Goal: Task Accomplishment & Management: Complete application form

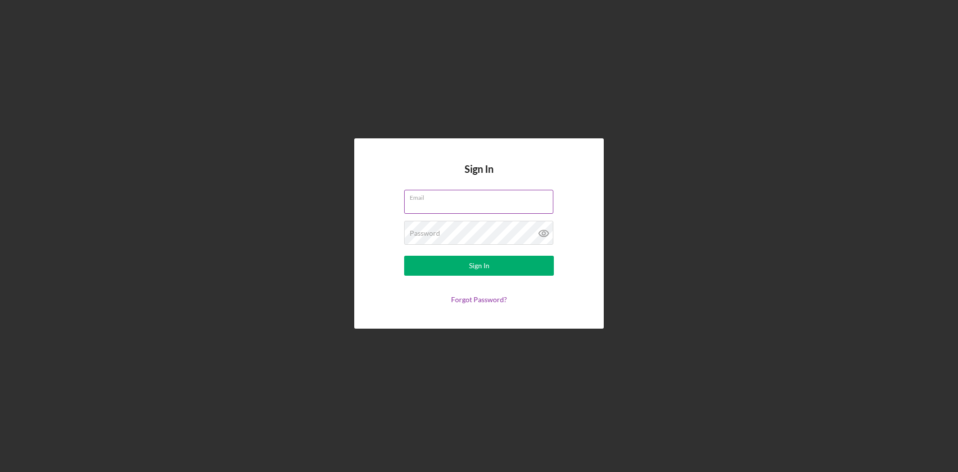
click at [484, 207] on input "Email" at bounding box center [478, 202] width 149 height 24
click at [480, 196] on label "Email" at bounding box center [482, 195] width 144 height 11
click at [480, 196] on input "[EMAIL_ADDRESS][DOMAIN_NAME]" at bounding box center [478, 202] width 149 height 24
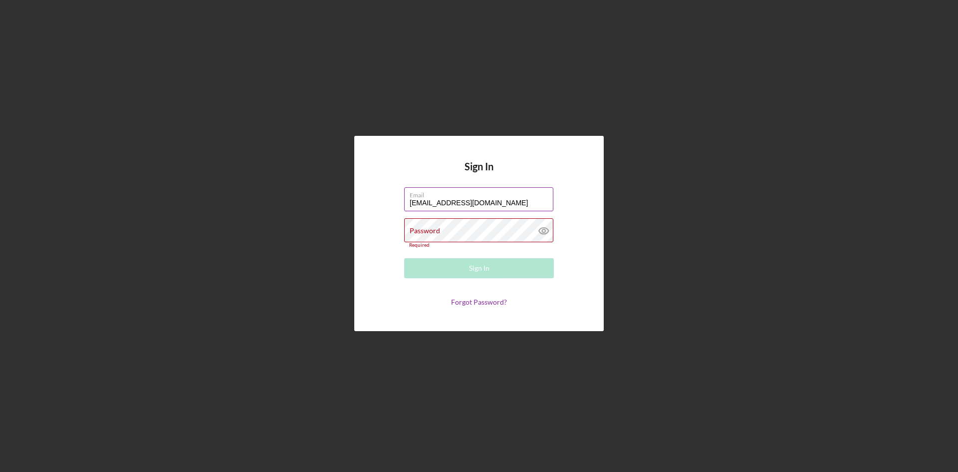
click at [477, 202] on input "[EMAIL_ADDRESS][DOMAIN_NAME]" at bounding box center [478, 199] width 149 height 24
type input "[EMAIL_ADDRESS][DOMAIN_NAME]"
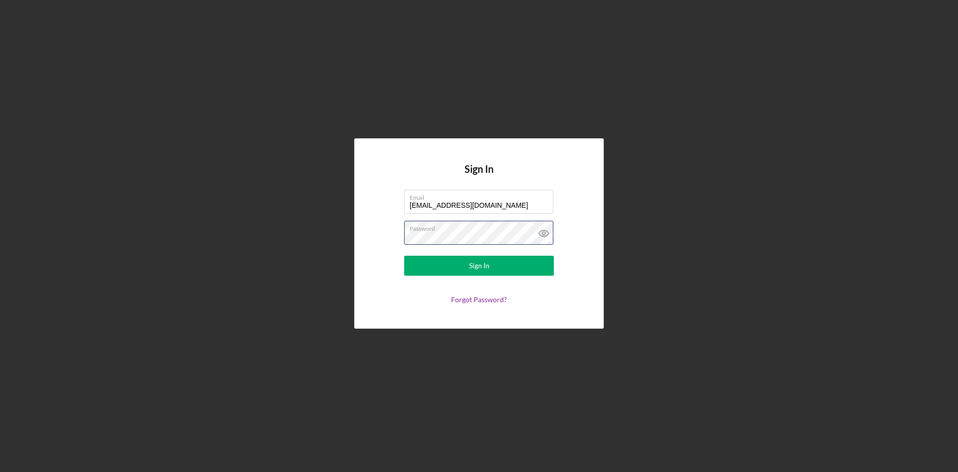
click at [404, 256] on button "Sign In" at bounding box center [479, 266] width 150 height 20
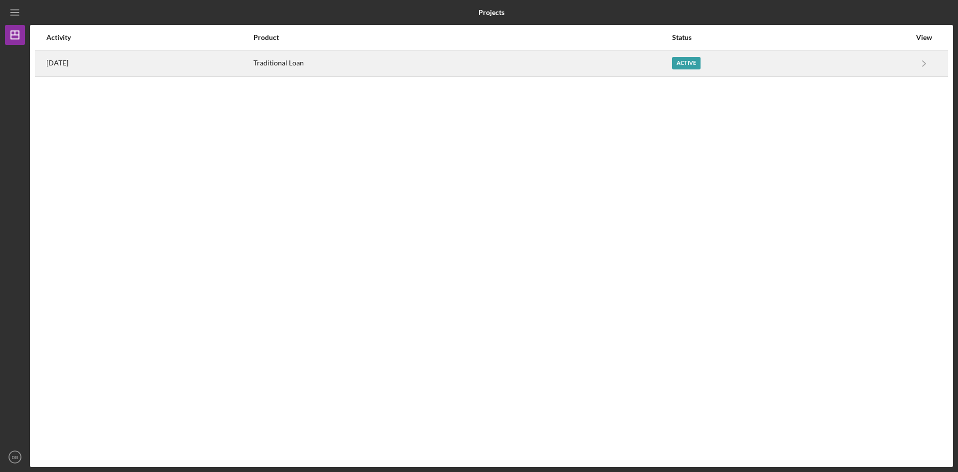
click at [701, 67] on div "Active" at bounding box center [686, 63] width 28 height 12
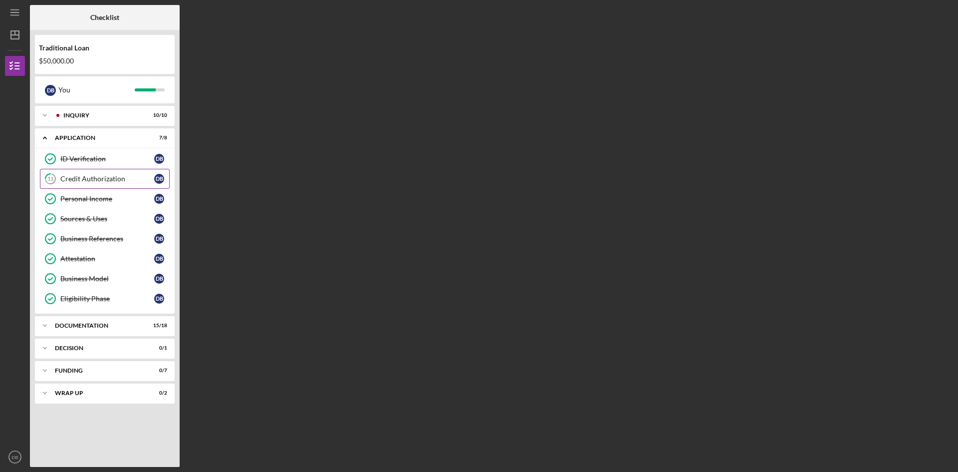
click at [125, 178] on div "Credit Authorization" at bounding box center [107, 179] width 94 height 8
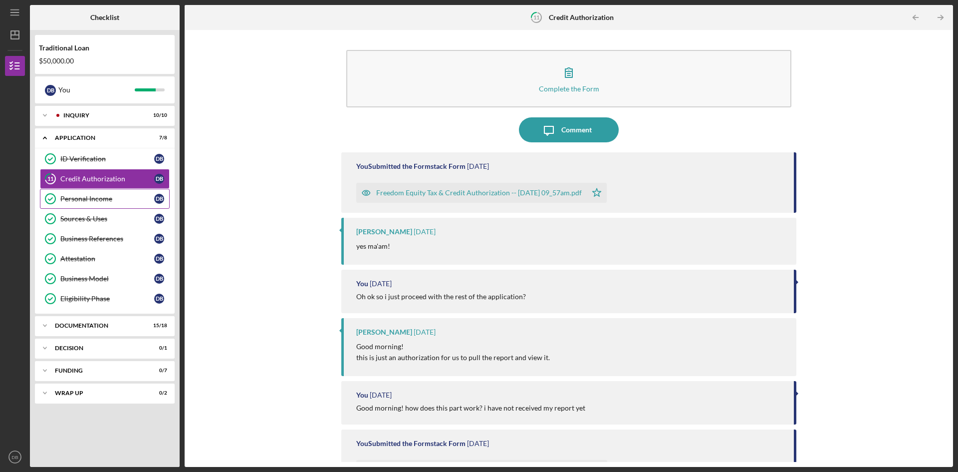
click at [113, 196] on div "Personal Income" at bounding box center [107, 199] width 94 height 8
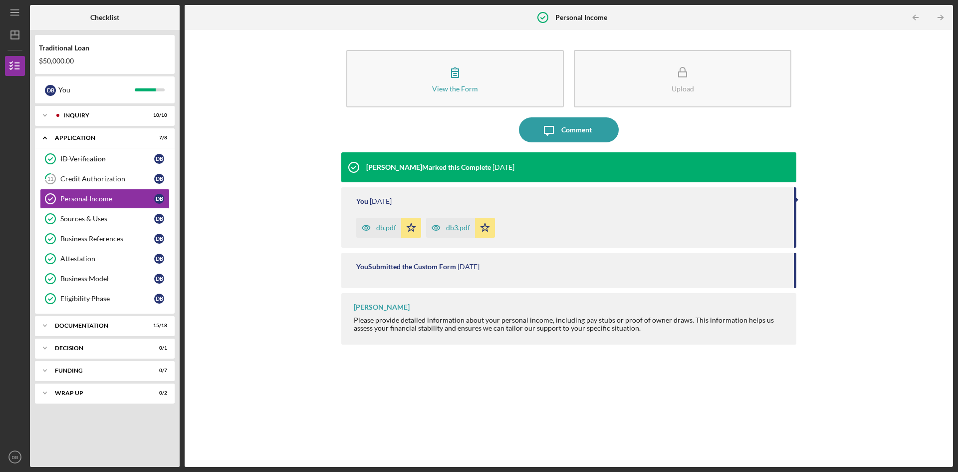
click at [370, 228] on icon "button" at bounding box center [366, 227] width 8 height 5
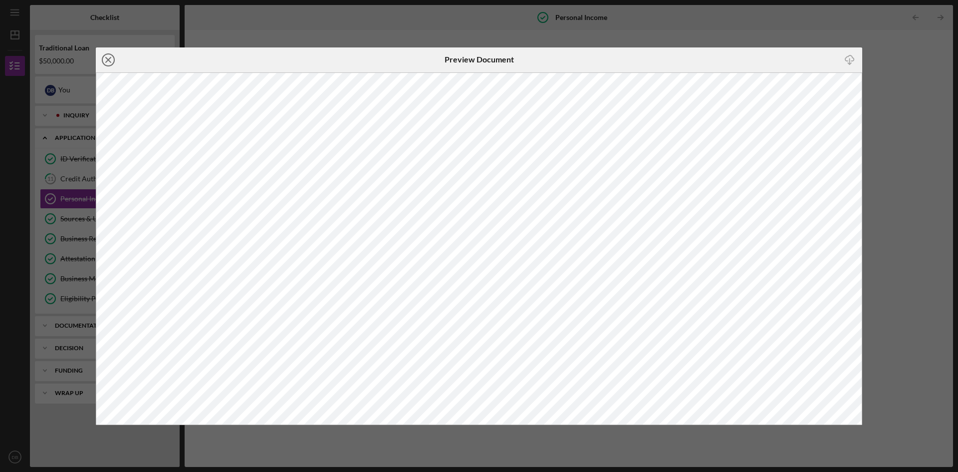
click at [107, 59] on icon "Icon/Close" at bounding box center [108, 59] width 25 height 25
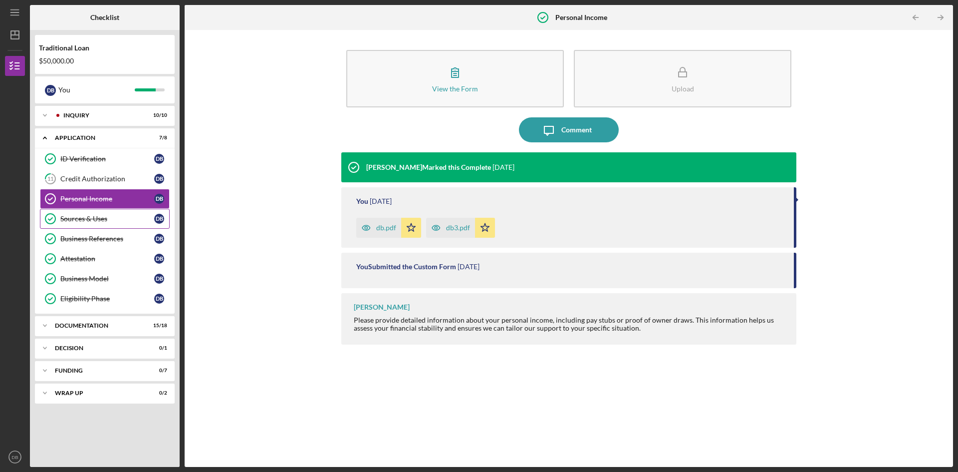
click at [75, 219] on div "Sources & Uses" at bounding box center [107, 219] width 94 height 8
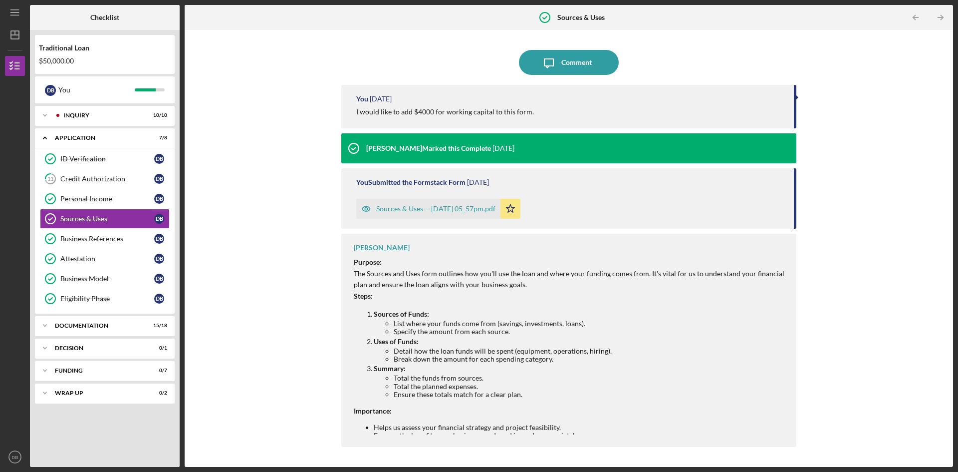
click at [422, 205] on div "Sources & Uses -- [DATE] 05_57pm.pdf" at bounding box center [435, 209] width 119 height 8
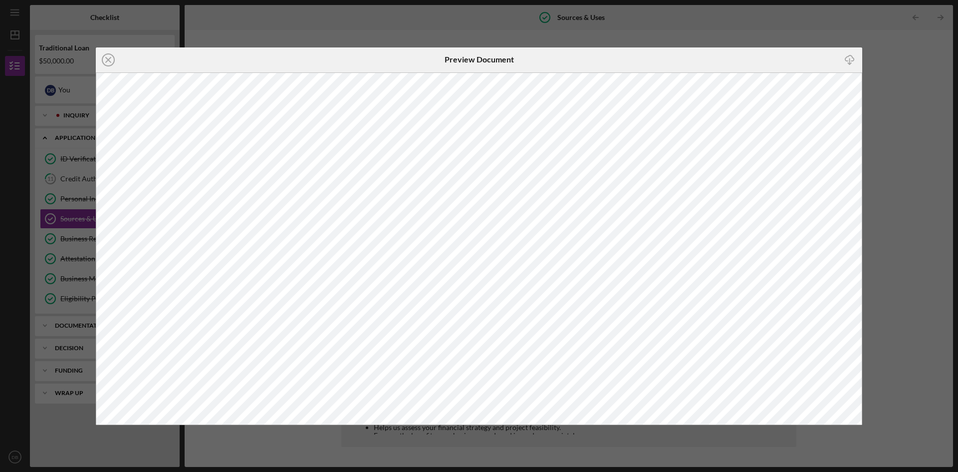
click at [825, 39] on div "Icon/Close Preview Document Icon/Download" at bounding box center [479, 236] width 958 height 472
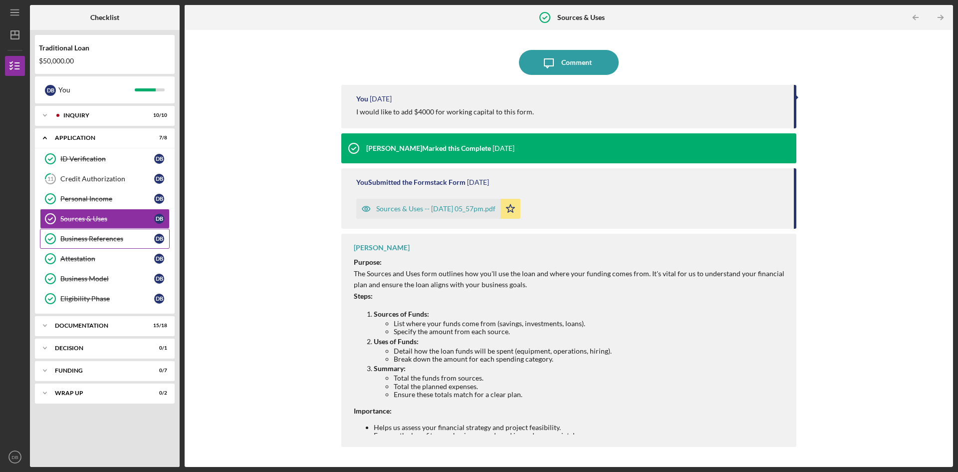
click at [90, 240] on div "Business References" at bounding box center [107, 239] width 94 height 8
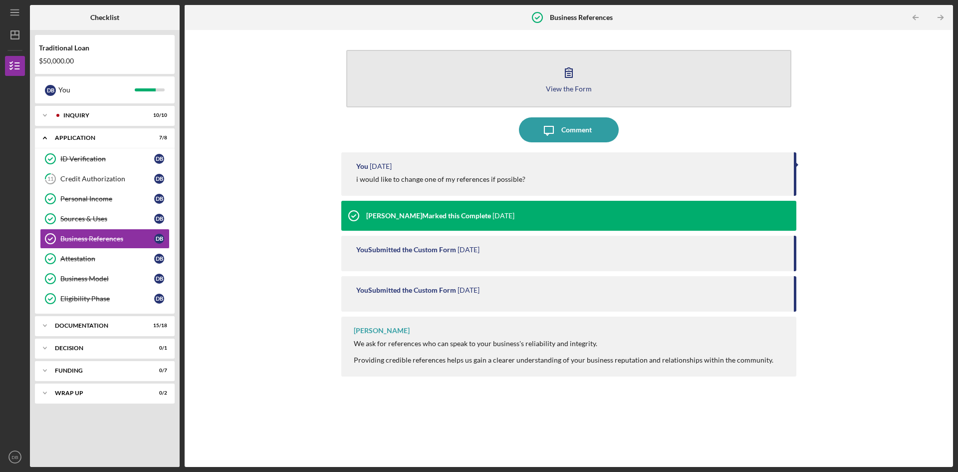
click at [559, 82] on icon "button" at bounding box center [568, 72] width 25 height 25
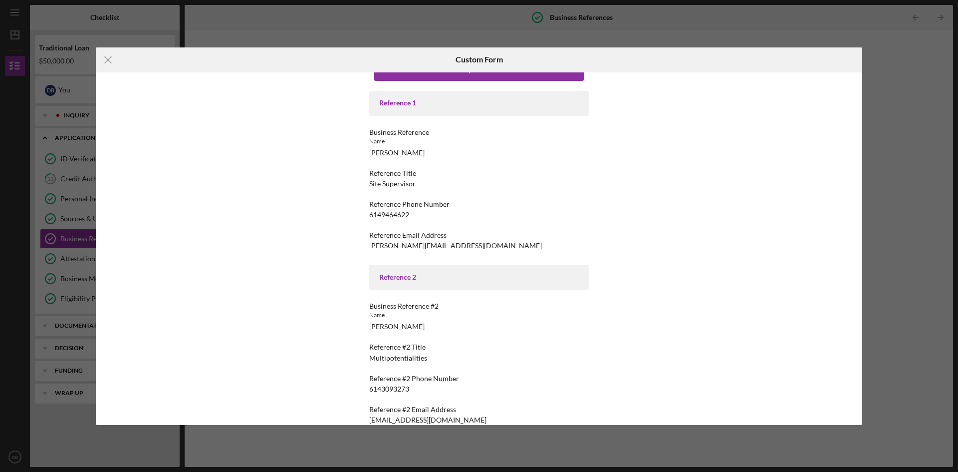
scroll to position [45, 0]
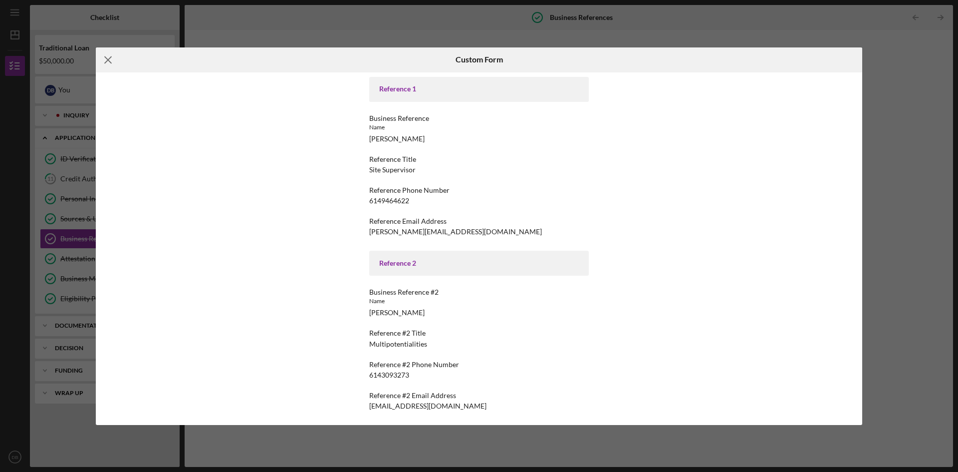
click at [110, 61] on line at bounding box center [108, 59] width 6 height 6
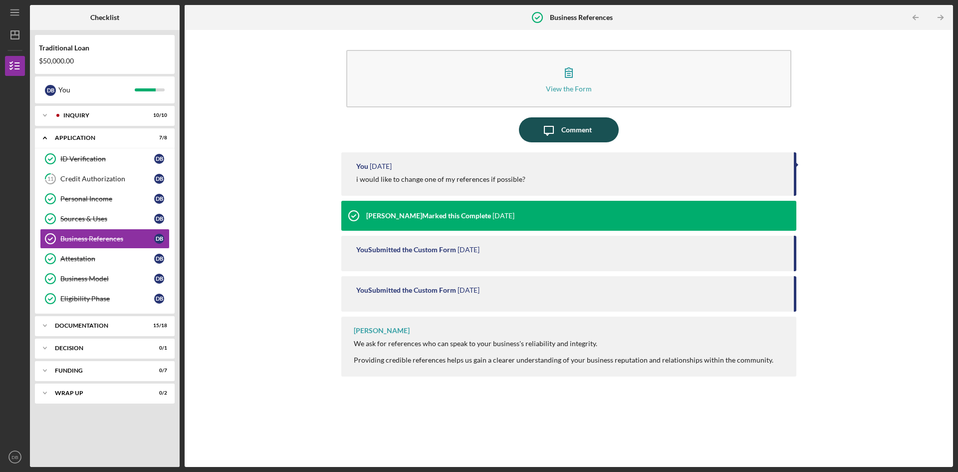
drag, startPoint x: 558, startPoint y: 129, endPoint x: 555, endPoint y: 124, distance: 6.1
click at [557, 126] on icon "Icon/Message" at bounding box center [548, 129] width 25 height 25
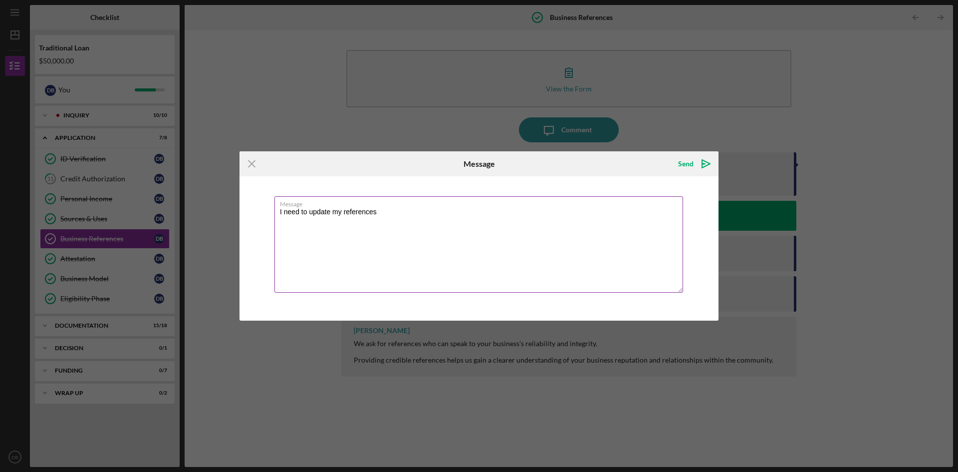
click at [278, 216] on textarea "I need to update my references" at bounding box center [478, 244] width 409 height 96
click at [312, 208] on label "Message" at bounding box center [481, 202] width 403 height 11
click at [312, 208] on textarea "Can I need to update my references" at bounding box center [478, 244] width 409 height 96
click at [313, 214] on textarea "Can I need to update my references" at bounding box center [478, 244] width 409 height 96
click at [377, 213] on textarea "Can I update my references" at bounding box center [478, 244] width 409 height 96
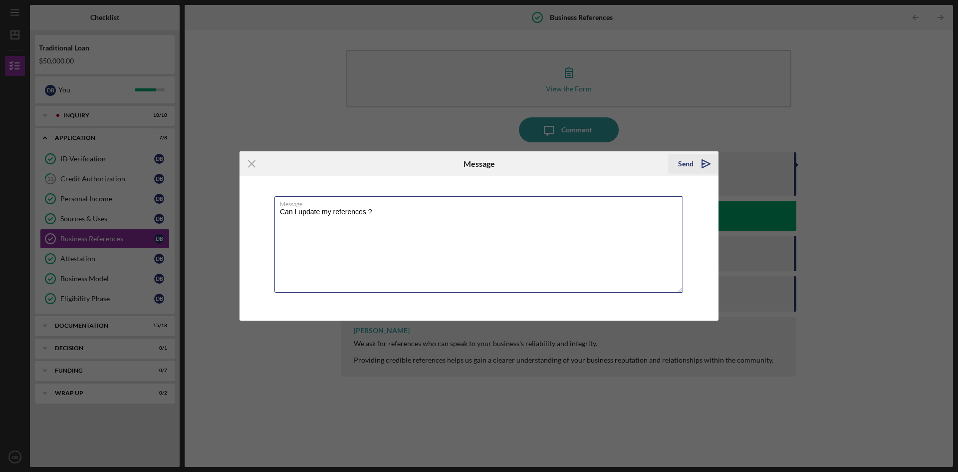
type textarea "Can I update my references ?"
click at [691, 167] on div "Send" at bounding box center [685, 164] width 15 height 20
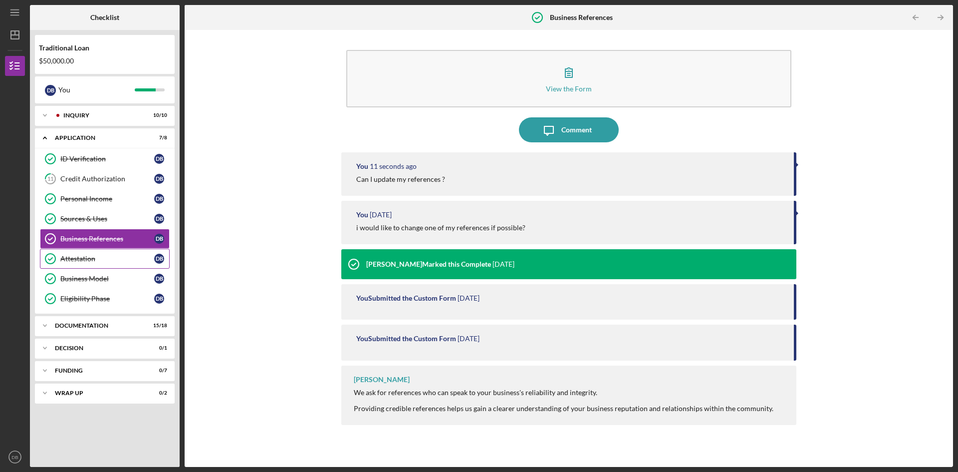
click at [71, 262] on div "Attestation" at bounding box center [107, 259] width 94 height 8
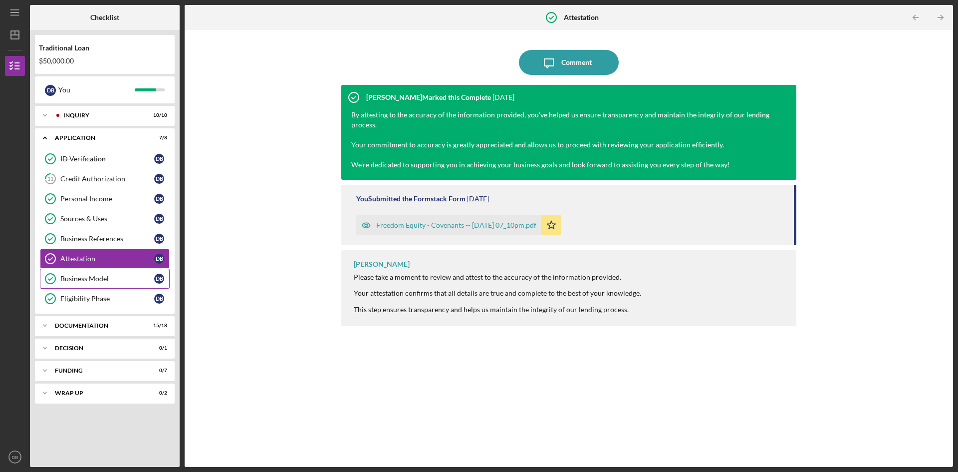
click at [82, 280] on div "Business Model" at bounding box center [107, 278] width 94 height 8
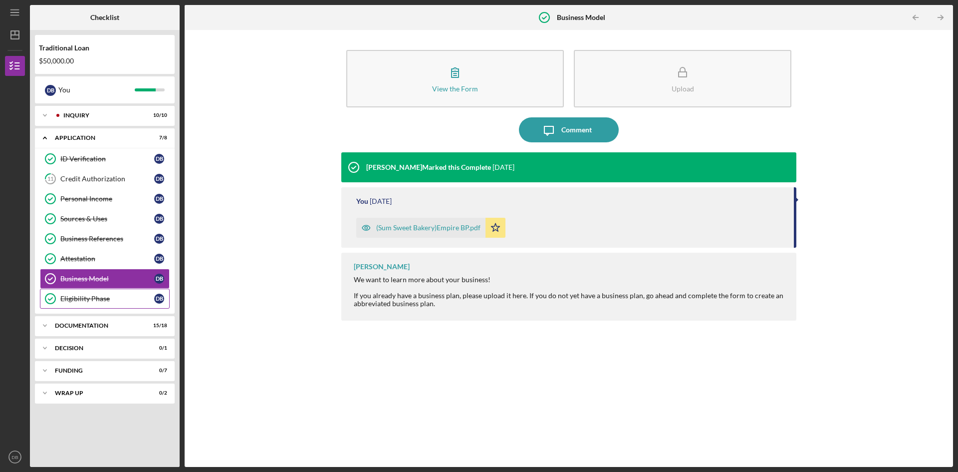
click at [83, 297] on div "Eligibility Phase" at bounding box center [107, 298] width 94 height 8
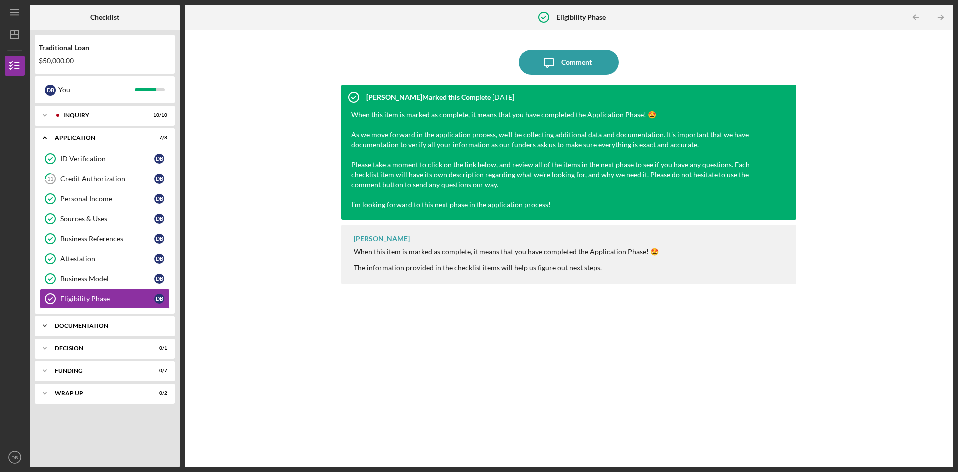
click at [74, 330] on div "Icon/Expander Documentation 15 / 18" at bounding box center [105, 325] width 140 height 20
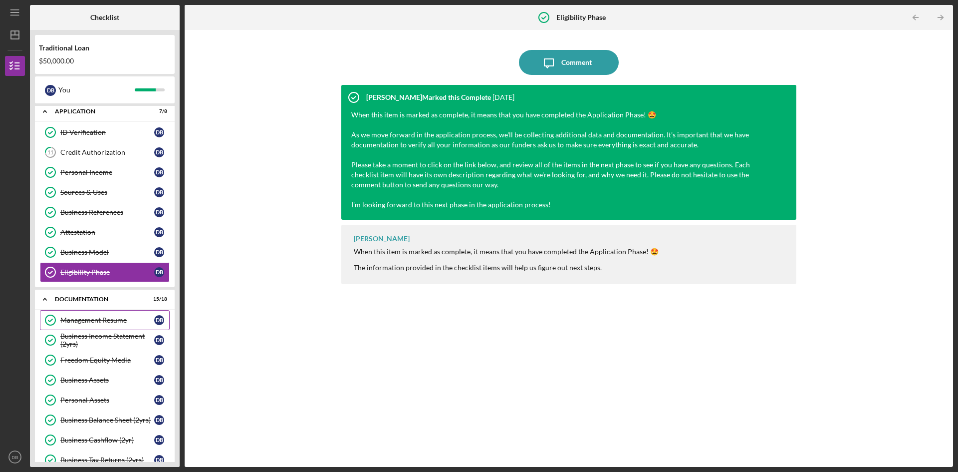
scroll to position [50, 0]
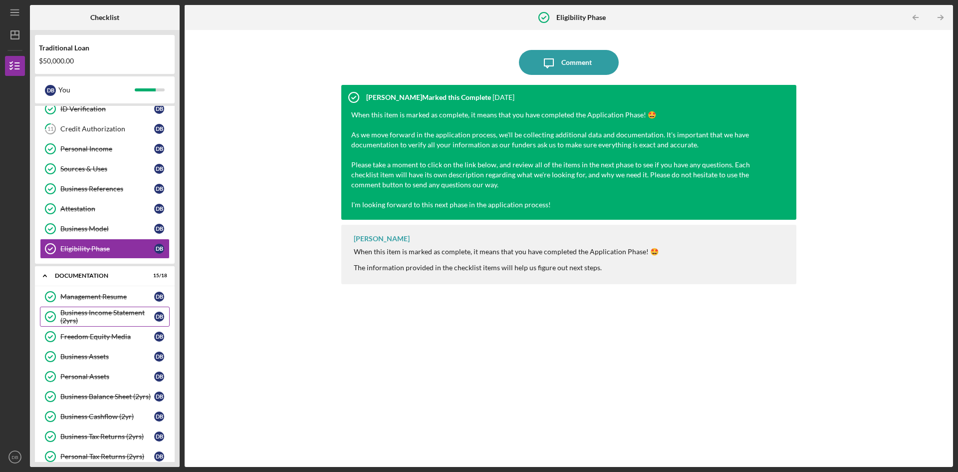
click at [124, 320] on div "Business Income Statement (2yrs)" at bounding box center [107, 316] width 94 height 16
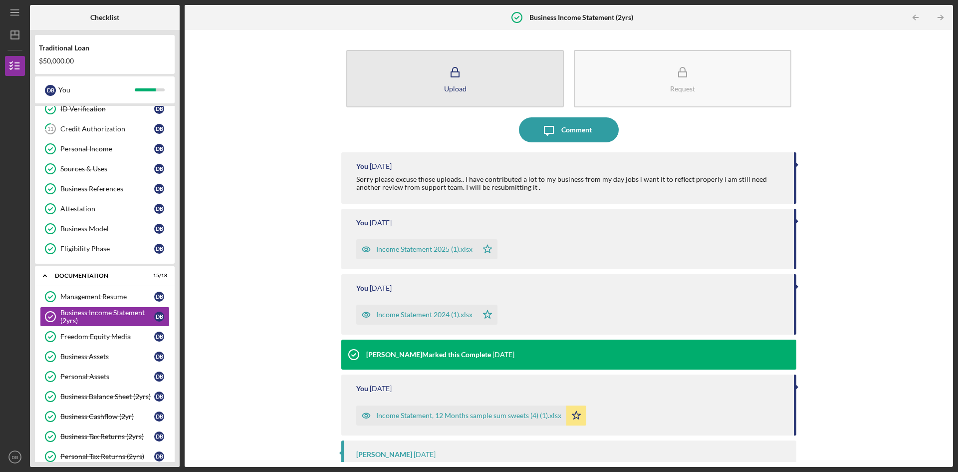
click at [456, 68] on icon "button" at bounding box center [455, 69] width 5 height 4
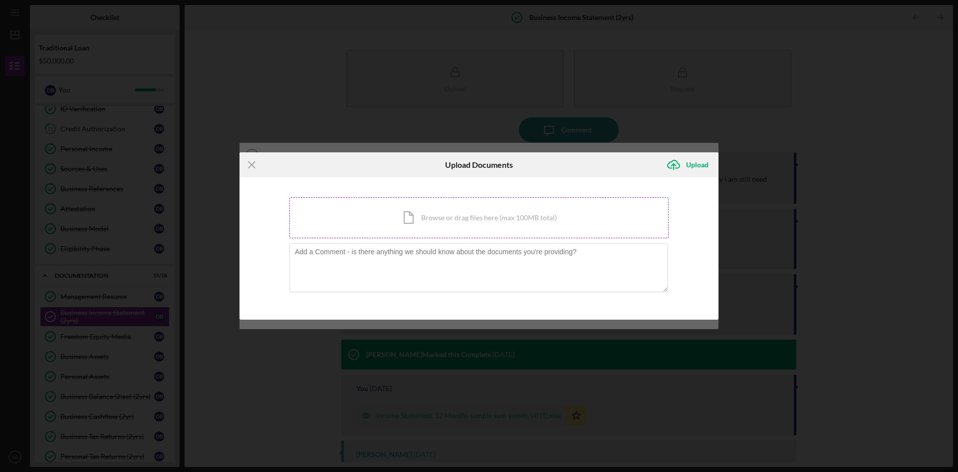
click at [449, 223] on div "Icon/Document Browse or drag files here (max 100MB total) Tap to choose files o…" at bounding box center [478, 217] width 379 height 41
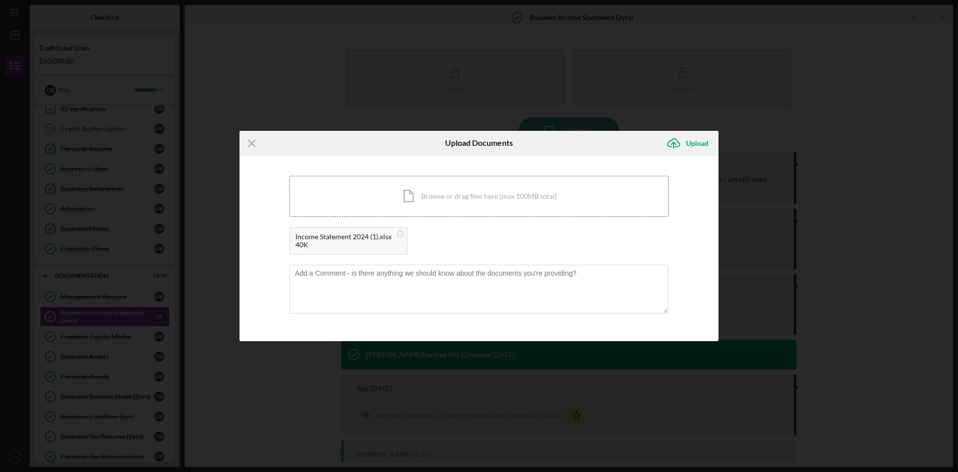
click at [499, 190] on div "Icon/Document Browse or drag files here (max 100MB total) Tap to choose files o…" at bounding box center [478, 196] width 379 height 41
click at [693, 142] on div "Upload" at bounding box center [697, 143] width 22 height 20
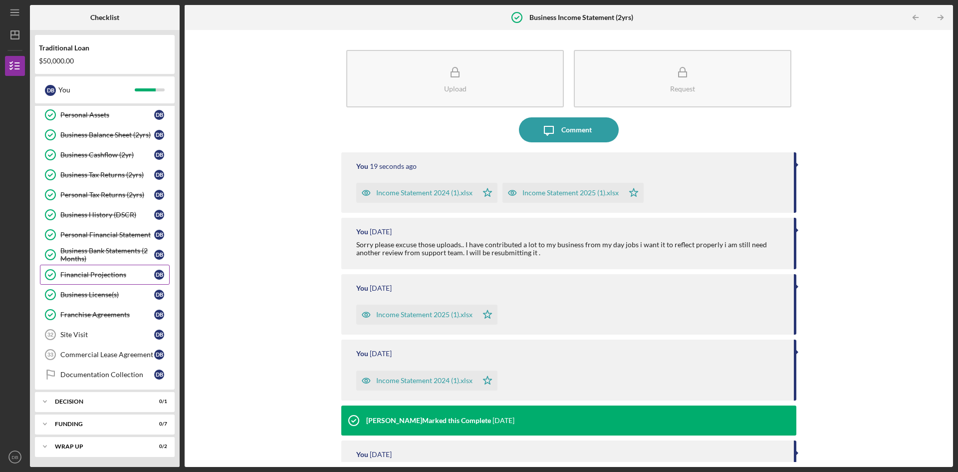
click at [104, 280] on link "Financial Projections Financial Projections D B" at bounding box center [105, 274] width 130 height 20
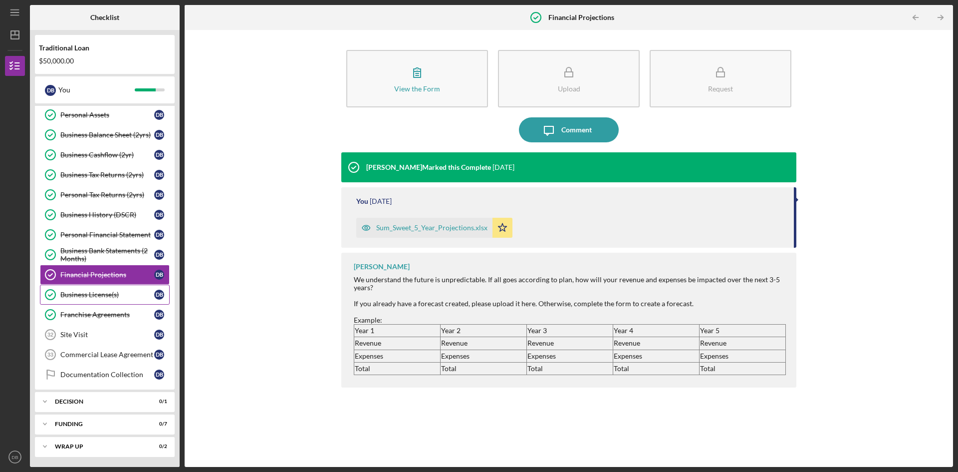
click at [94, 295] on div "Business License(s)" at bounding box center [107, 294] width 94 height 8
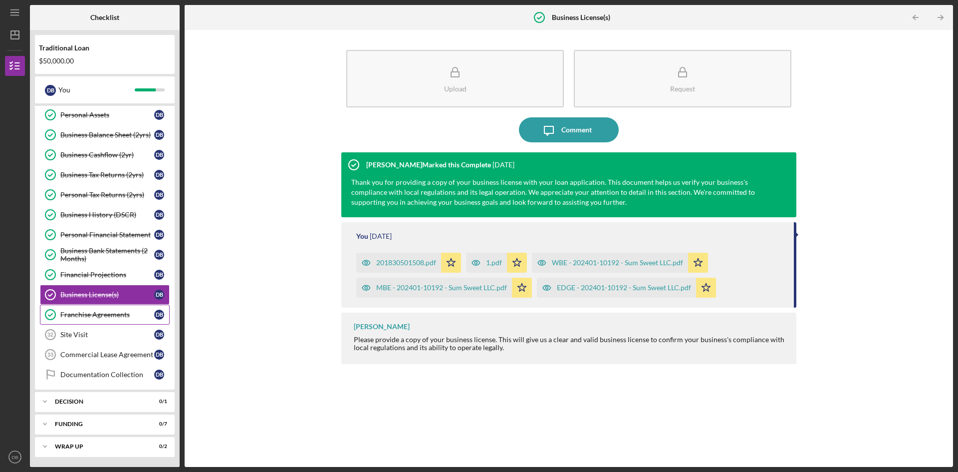
click at [96, 314] on div "Franchise Agreements" at bounding box center [107, 314] width 94 height 8
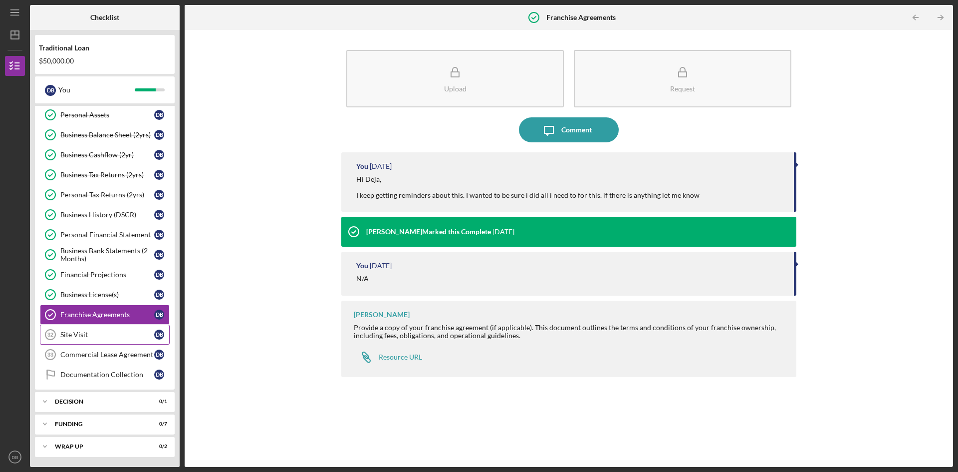
click at [84, 333] on div "Site Visit" at bounding box center [107, 334] width 94 height 8
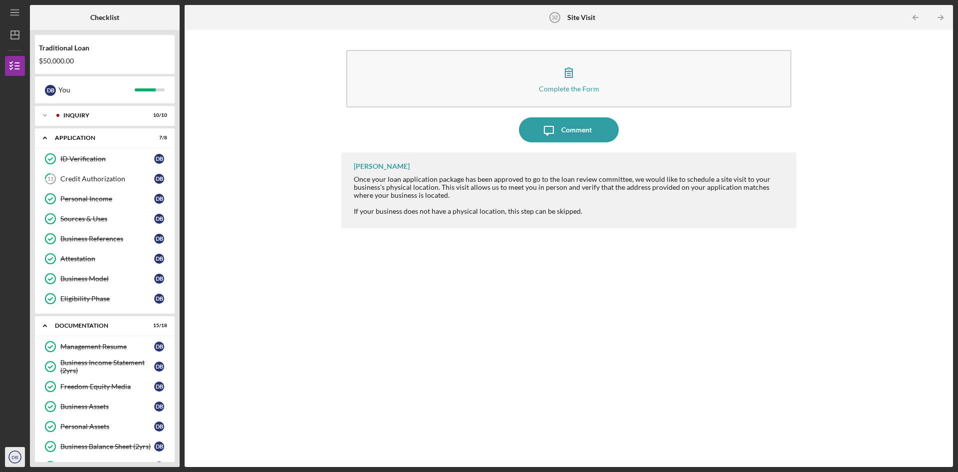
click at [16, 455] on text "DB" at bounding box center [14, 456] width 6 height 5
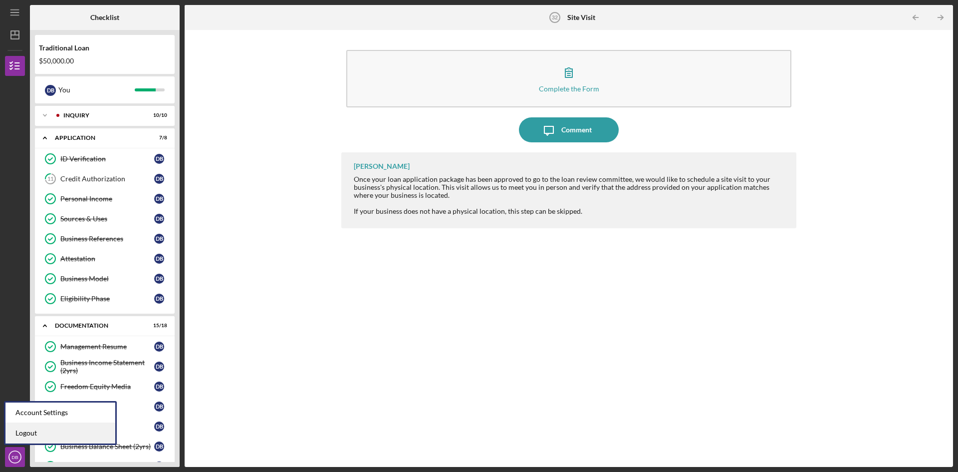
click at [55, 432] on link "Logout" at bounding box center [60, 433] width 110 height 20
